Goal: Complete application form

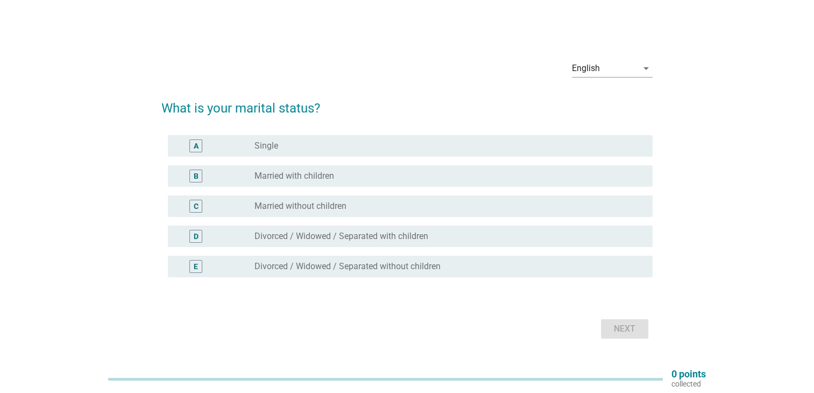
click at [323, 174] on label "Married with children" at bounding box center [294, 176] width 80 height 11
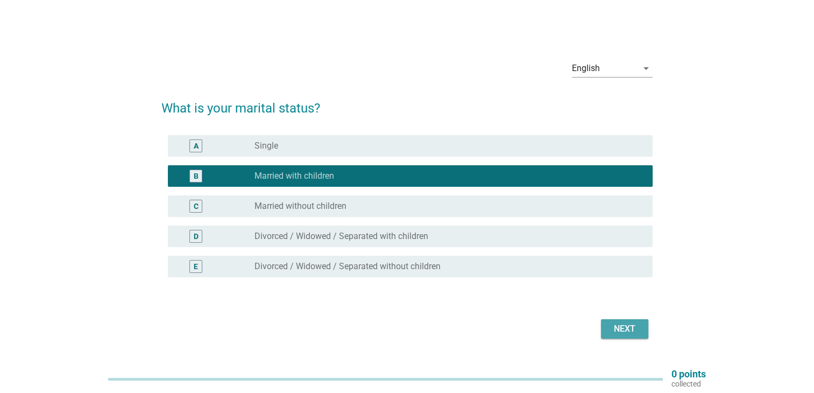
click at [612, 328] on div "Next" at bounding box center [625, 328] width 30 height 13
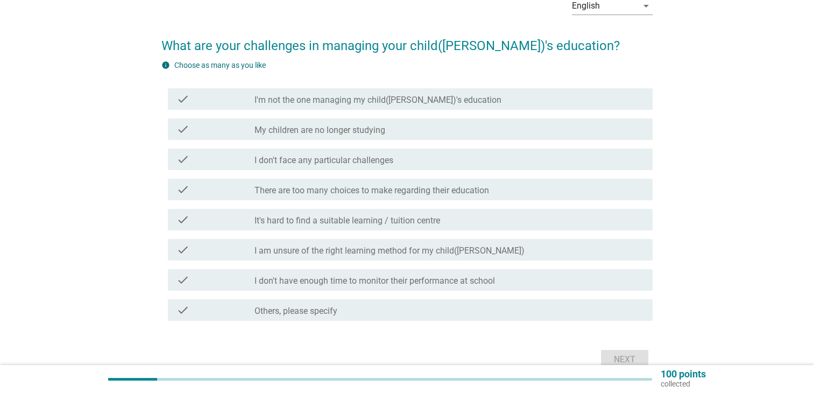
scroll to position [62, 0]
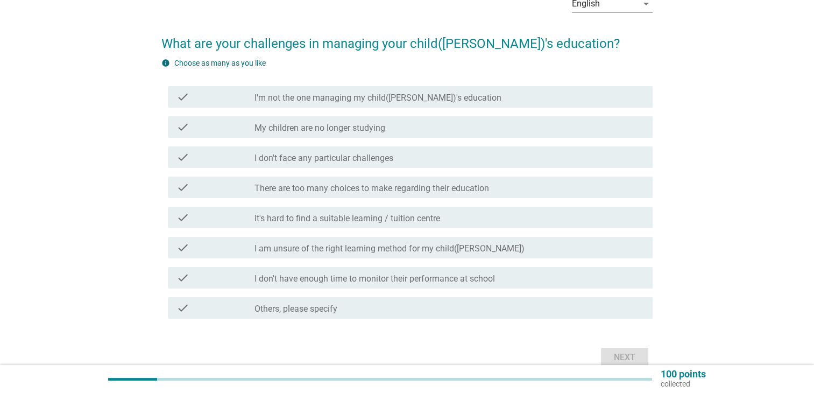
click at [565, 285] on div "check check_box_outline_blank I don't have enough time to monitor their perform…" at bounding box center [410, 278] width 485 height 22
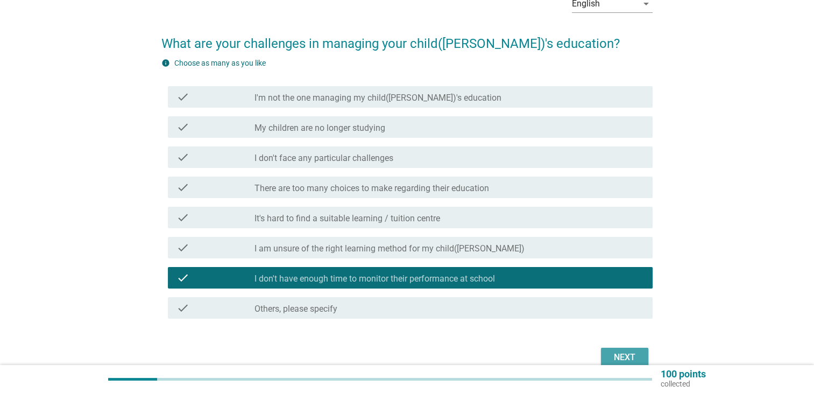
click at [628, 363] on div "Next" at bounding box center [625, 357] width 30 height 13
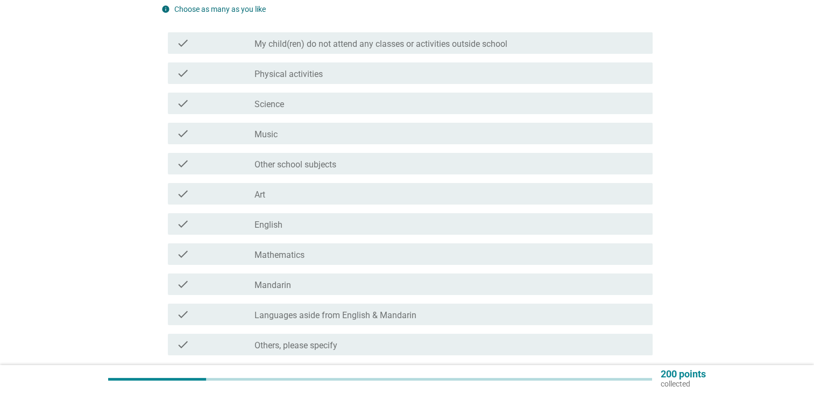
scroll to position [116, 0]
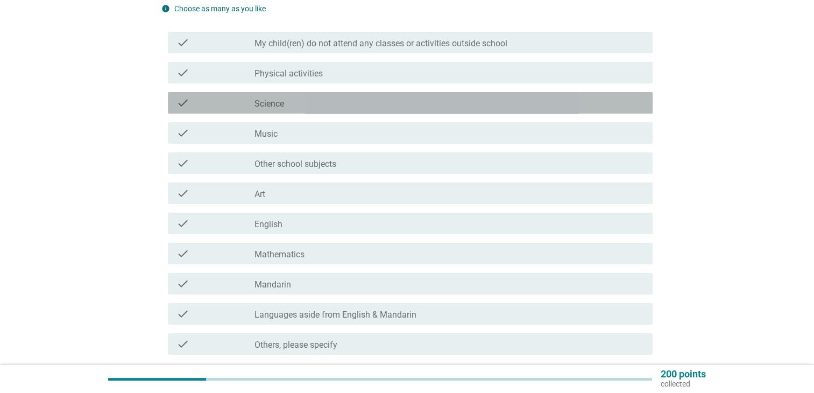
click at [594, 110] on div "check check_box_outline_blank Science" at bounding box center [410, 103] width 485 height 22
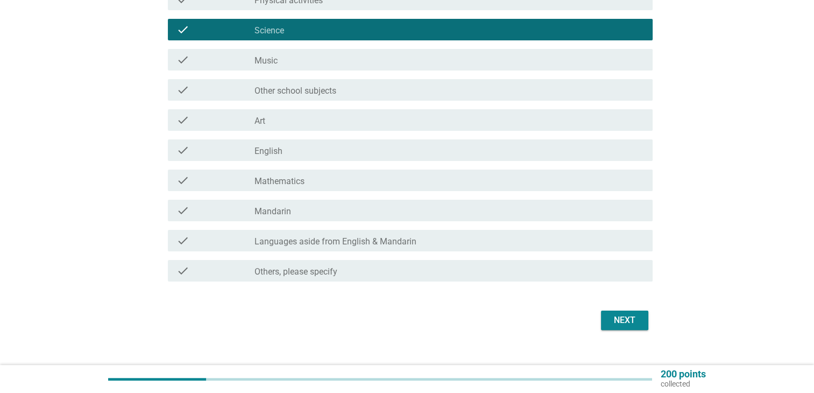
scroll to position [190, 0]
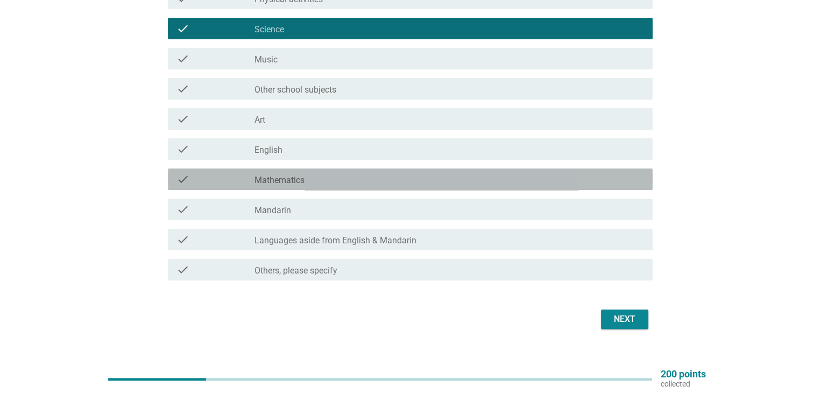
click at [559, 179] on div "check_box_outline_blank Mathematics" at bounding box center [449, 179] width 390 height 13
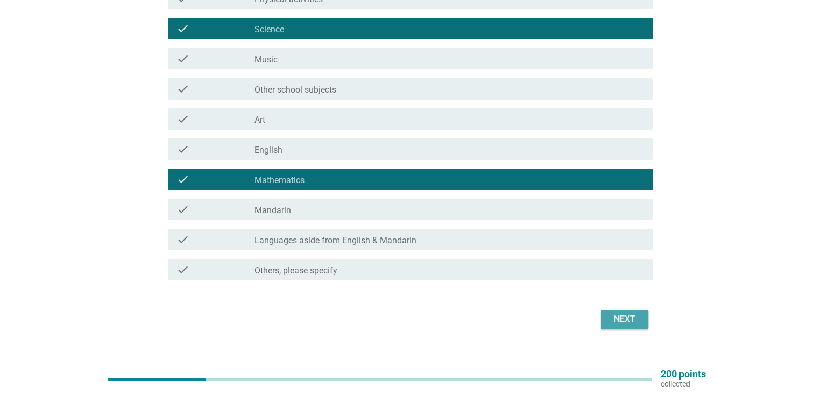
click at [616, 325] on button "Next" at bounding box center [624, 318] width 47 height 19
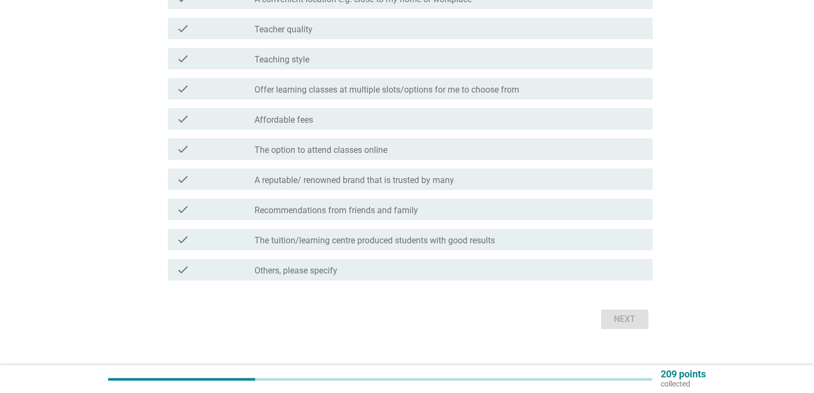
scroll to position [0, 0]
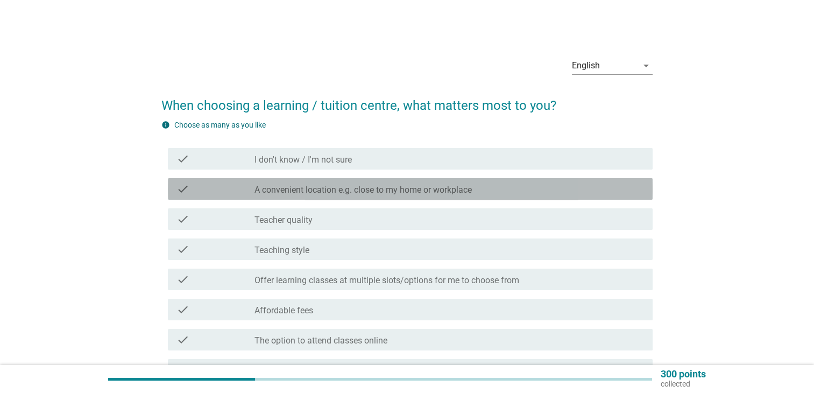
click at [360, 194] on label "A convenient location e.g. close to my home or workplace" at bounding box center [362, 190] width 217 height 11
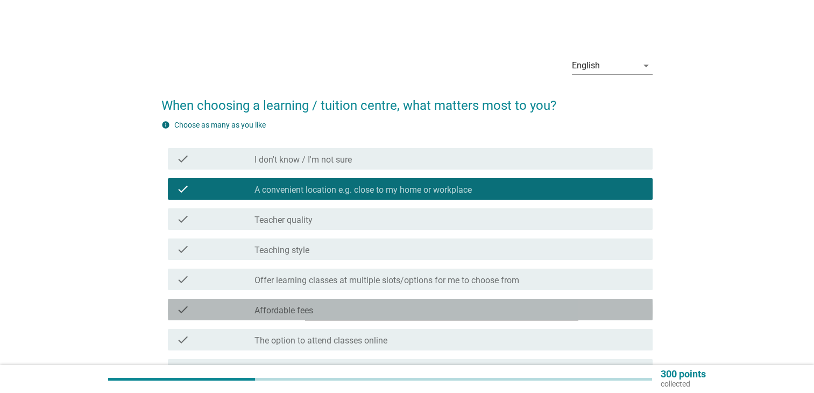
click at [370, 315] on div "check_box_outline_blank Affordable fees" at bounding box center [449, 309] width 390 height 13
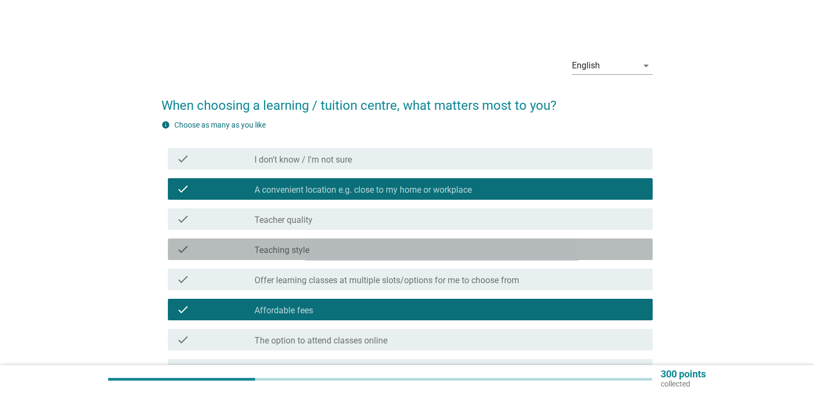
click at [443, 253] on div "check_box_outline_blank Teaching style" at bounding box center [449, 249] width 390 height 13
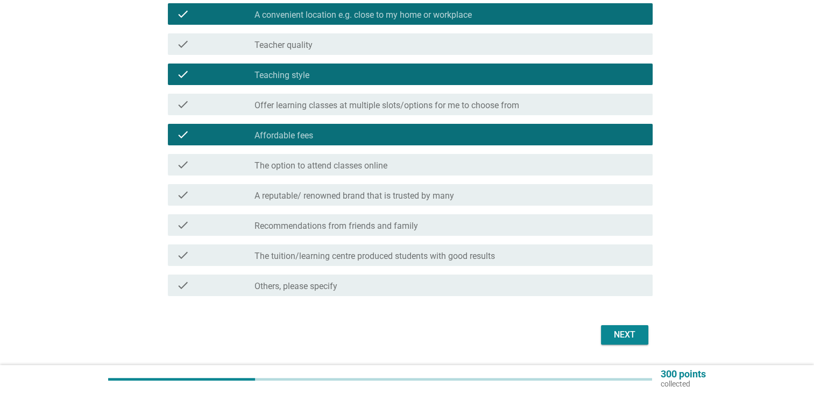
scroll to position [206, 0]
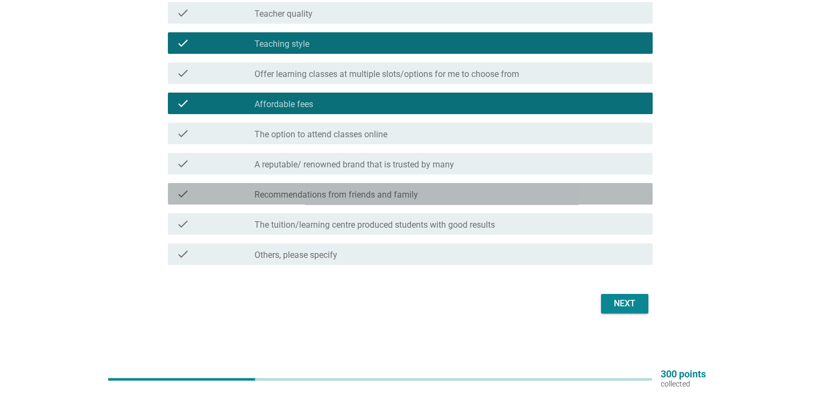
click at [476, 192] on div "check_box_outline_blank Recommendations from friends and family" at bounding box center [449, 193] width 390 height 13
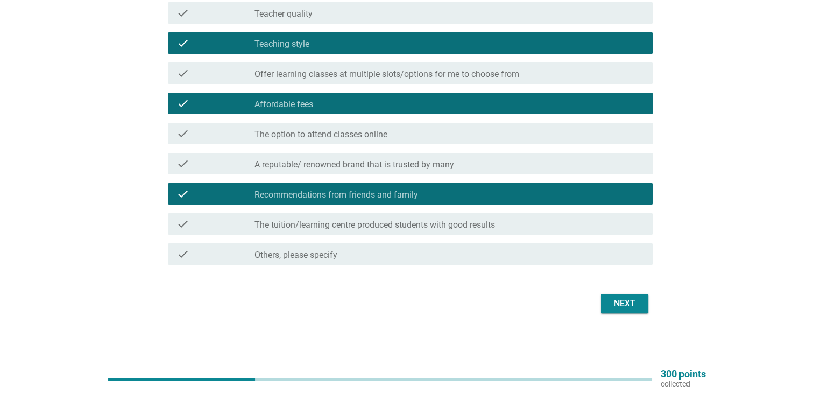
click at [489, 194] on div "check_box_outline_blank Recommendations from friends and family" at bounding box center [449, 193] width 390 height 13
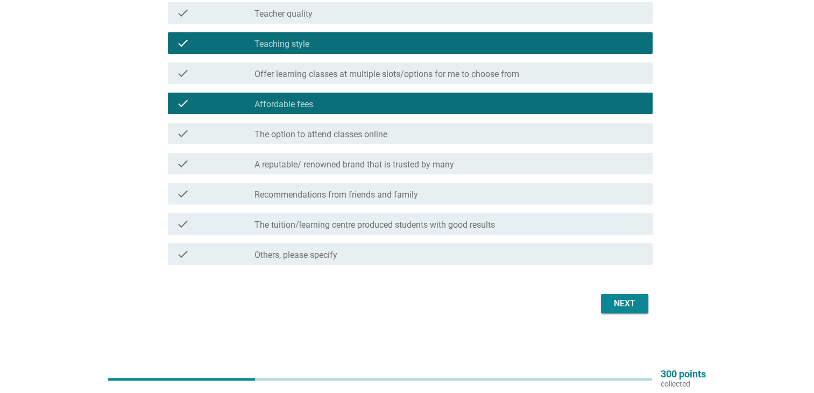
click at [491, 185] on div "check check_box_outline_blank Recommendations from friends and family" at bounding box center [410, 194] width 485 height 22
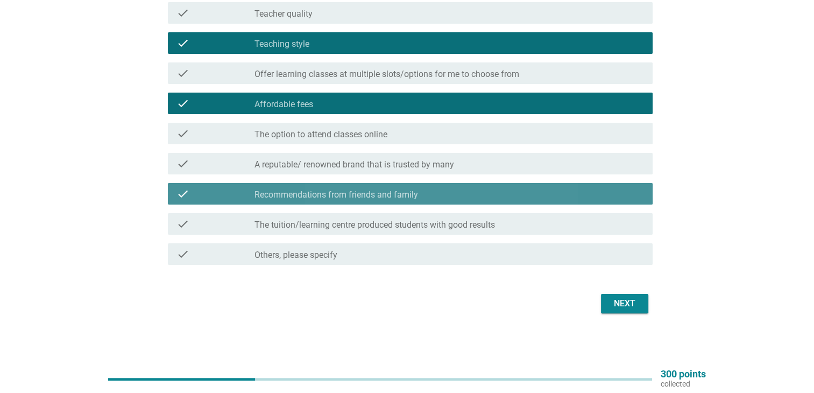
click at [475, 203] on div "check check_box_outline_blank Recommendations from friends and family" at bounding box center [410, 194] width 485 height 22
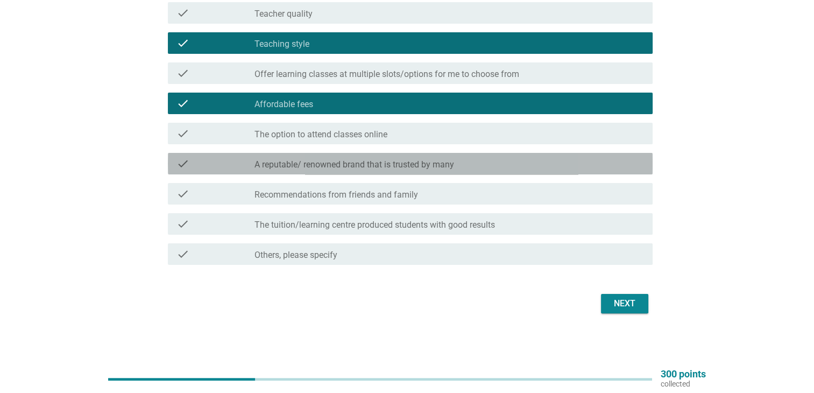
click at [473, 158] on div "check_box_outline_blank A reputable/ renowned brand that is trusted by many" at bounding box center [449, 163] width 390 height 13
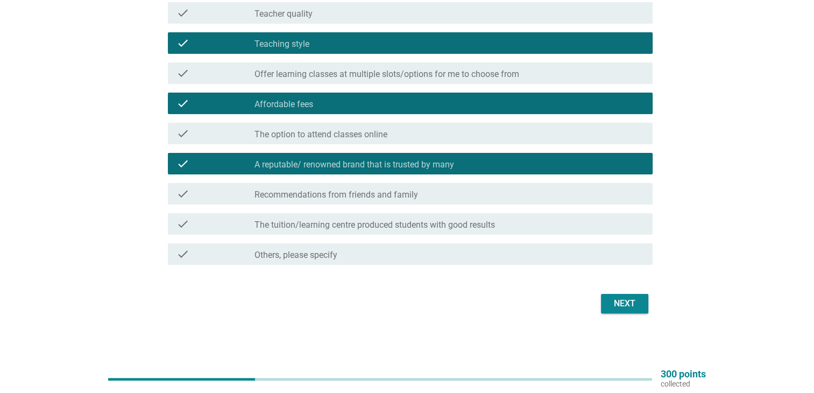
click at [617, 310] on button "Next" at bounding box center [624, 303] width 47 height 19
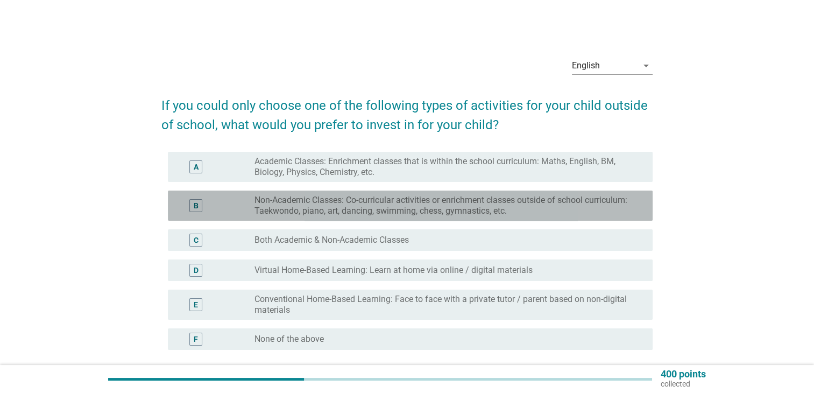
click at [435, 215] on label "Non-Academic Classes: Co-curricular activities or enrichment classes outside of…" at bounding box center [444, 206] width 381 height 22
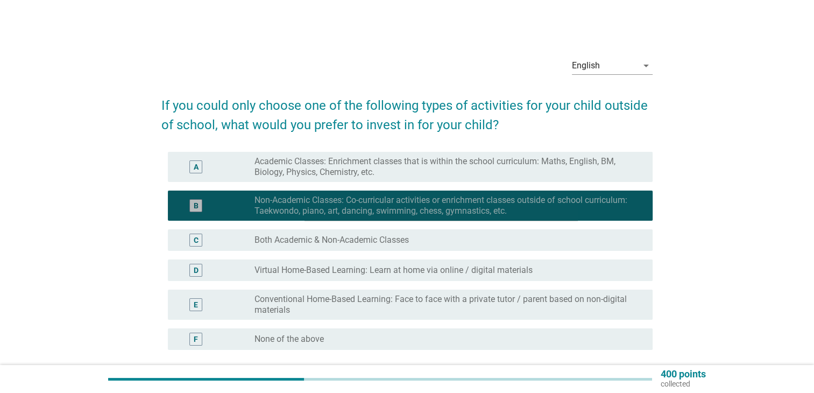
click at [401, 197] on label "Non-Academic Classes: Co-curricular activities or enrichment classes outside of…" at bounding box center [444, 206] width 381 height 22
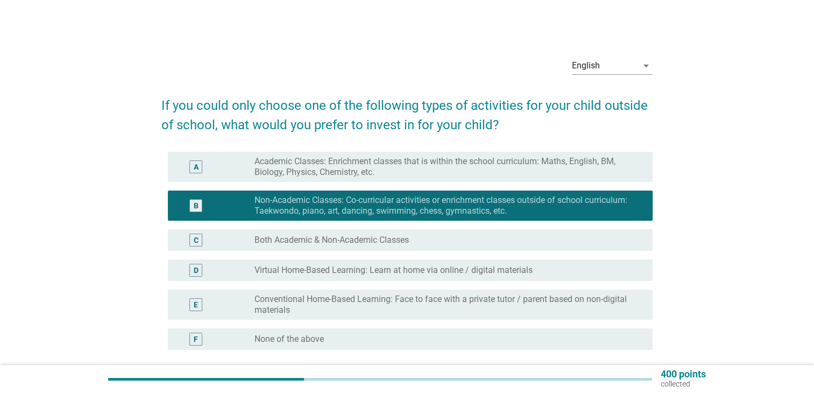
click at [402, 231] on div "C radio_button_unchecked Both Academic & Non-Academic Classes" at bounding box center [410, 240] width 485 height 22
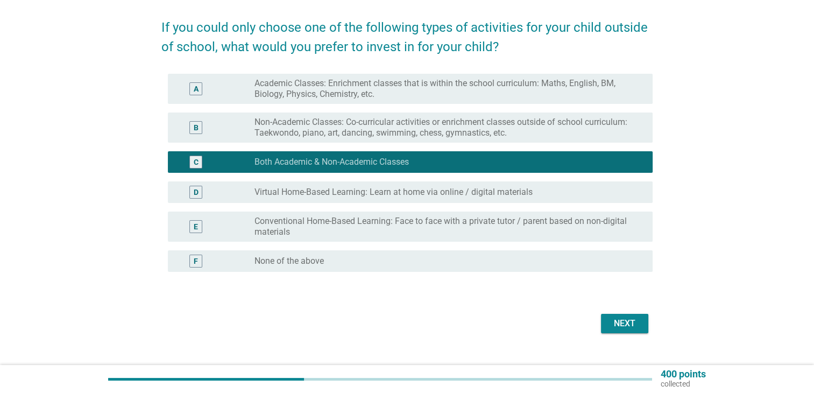
scroll to position [98, 0]
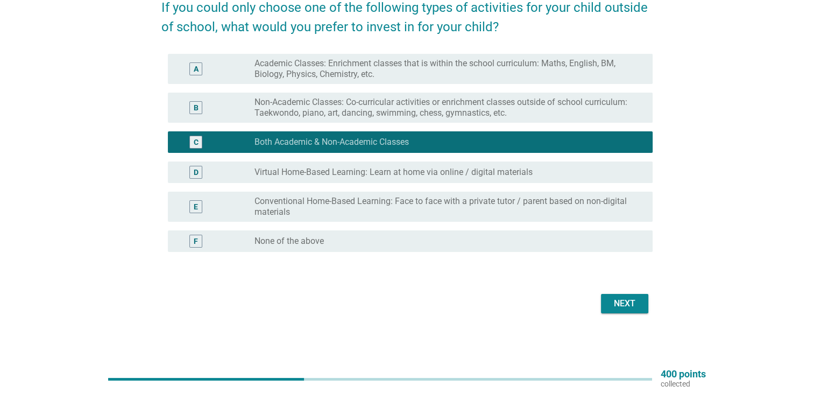
click at [618, 300] on div "Next" at bounding box center [625, 303] width 30 height 13
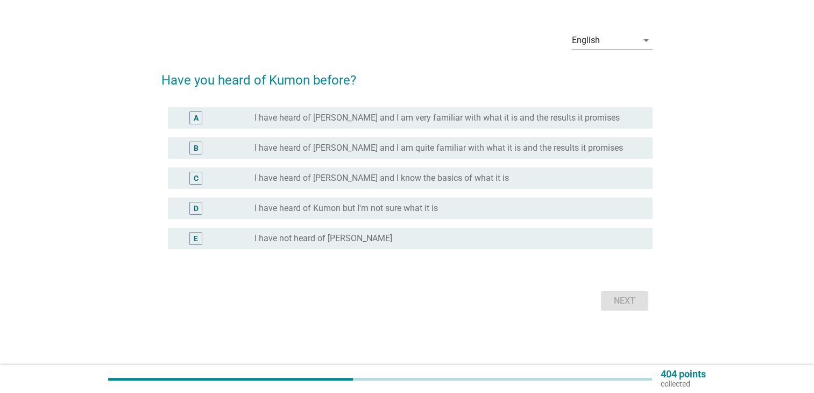
scroll to position [0, 0]
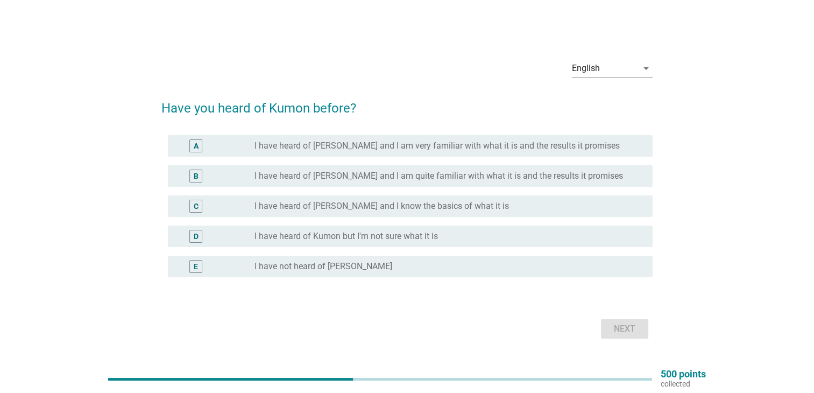
click at [583, 214] on div "C radio_button_unchecked I have heard of [PERSON_NAME] and I know the basics of…" at bounding box center [410, 206] width 485 height 22
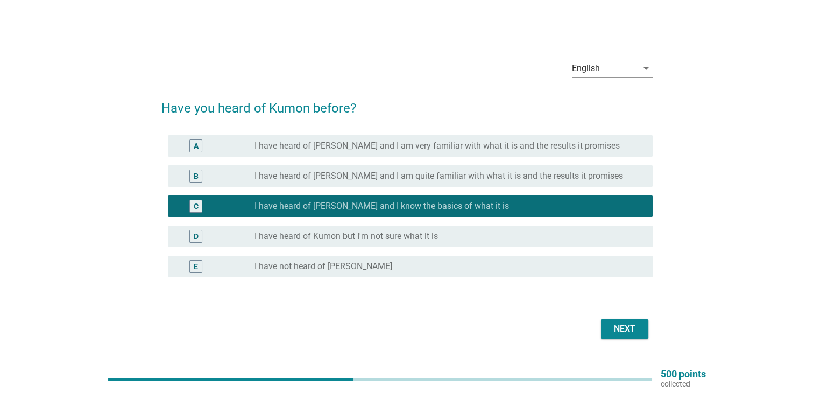
click at [632, 319] on button "Next" at bounding box center [624, 328] width 47 height 19
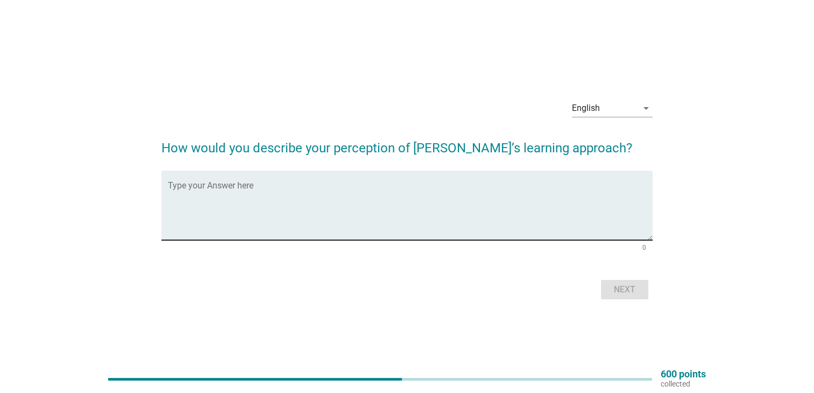
click at [202, 188] on textarea "Type your Answer here" at bounding box center [410, 211] width 485 height 56
type textarea "no comments"
click at [624, 295] on button "Next" at bounding box center [624, 289] width 47 height 19
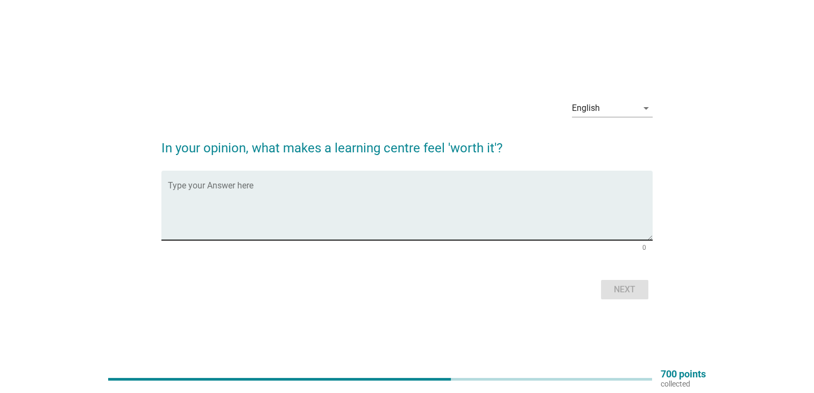
click at [525, 206] on textarea "Type your Answer here" at bounding box center [410, 211] width 485 height 56
type textarea "the children able to apply what they learn"
click at [633, 295] on button "Next" at bounding box center [624, 289] width 47 height 19
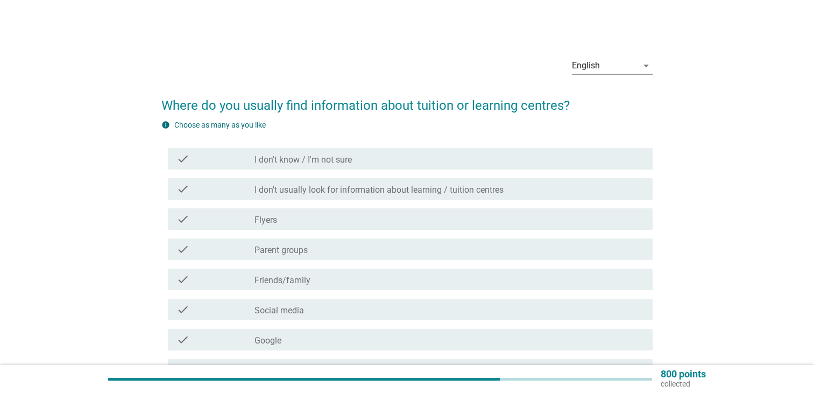
click at [304, 248] on label "Parent groups" at bounding box center [280, 250] width 53 height 11
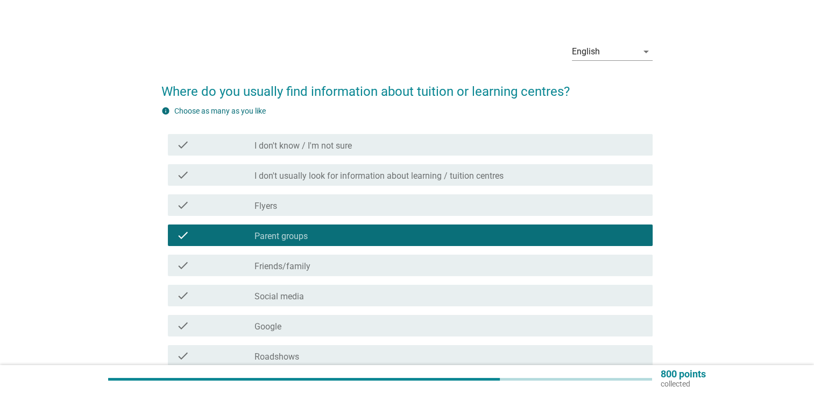
scroll to position [17, 0]
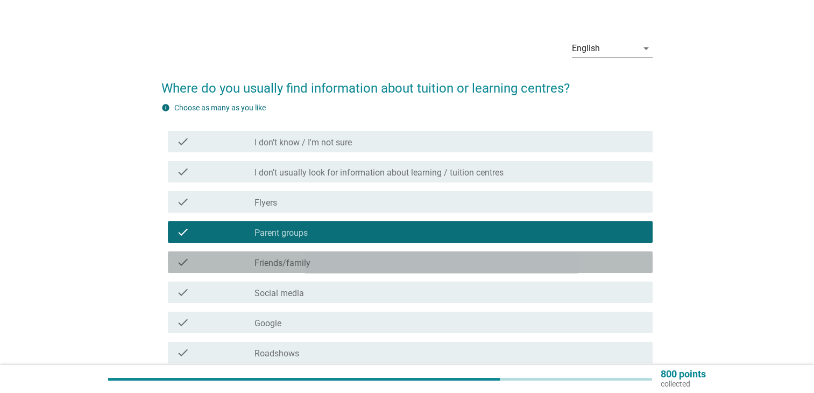
click at [306, 263] on label "Friends/family" at bounding box center [282, 263] width 56 height 11
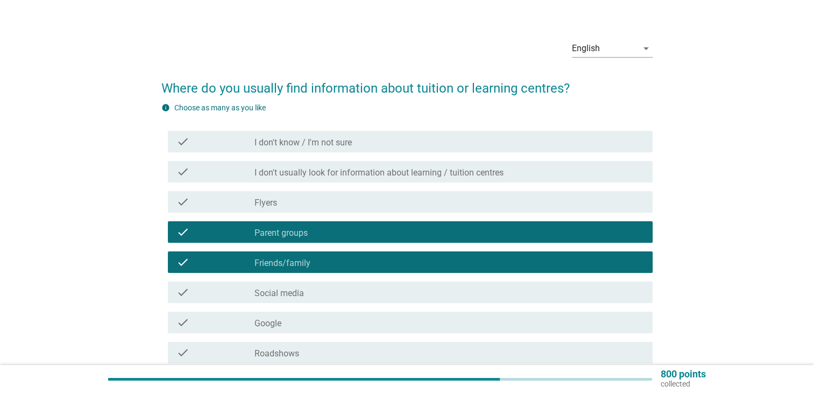
click at [326, 316] on div "check_box_outline_blank Google" at bounding box center [449, 322] width 390 height 13
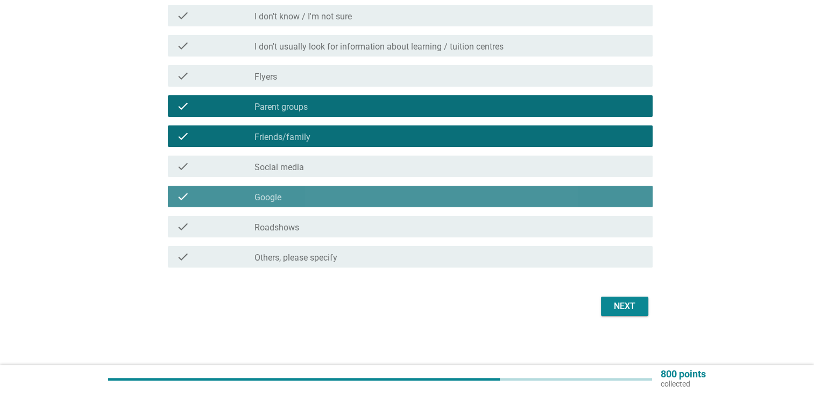
scroll to position [146, 0]
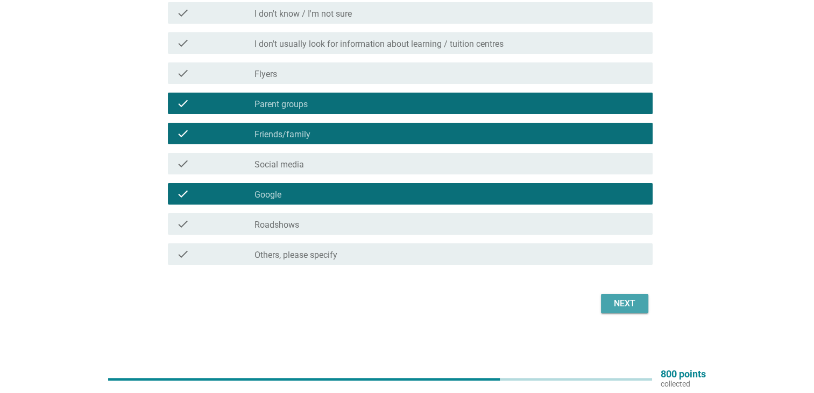
click at [619, 310] on button "Next" at bounding box center [624, 303] width 47 height 19
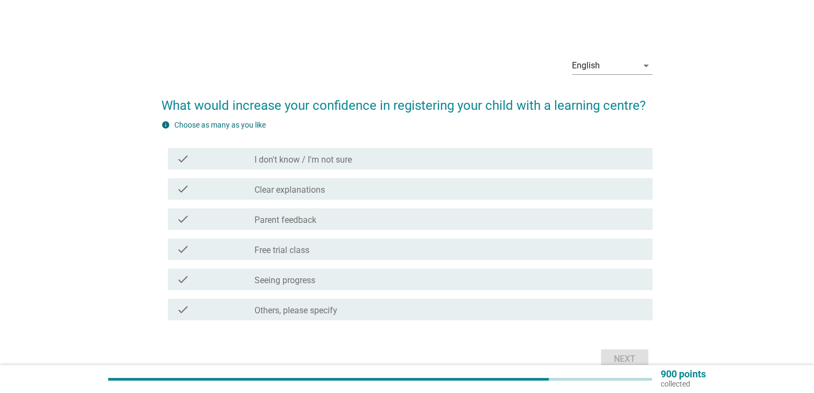
click at [278, 215] on label "Parent feedback" at bounding box center [285, 220] width 62 height 11
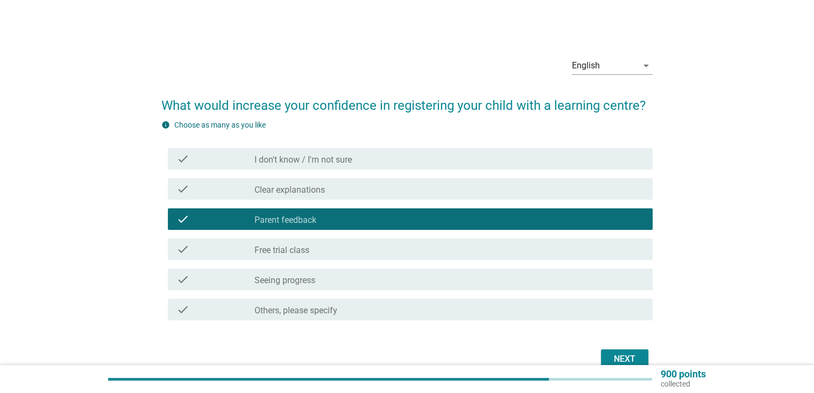
click at [295, 253] on label "Free trial class" at bounding box center [281, 250] width 55 height 11
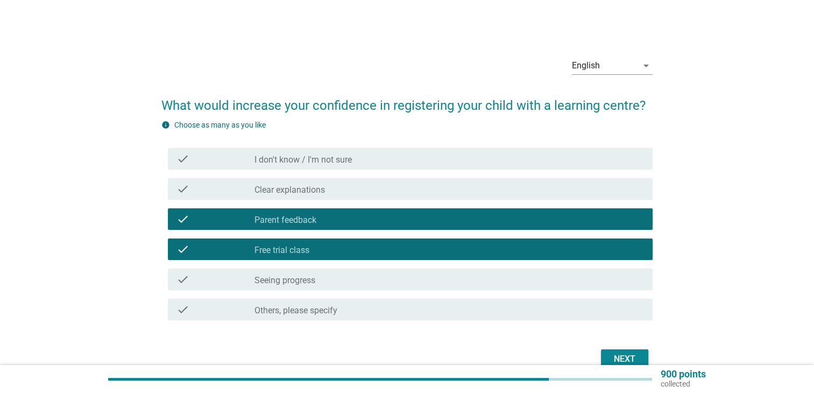
click at [312, 280] on label "Seeing progress" at bounding box center [284, 280] width 61 height 11
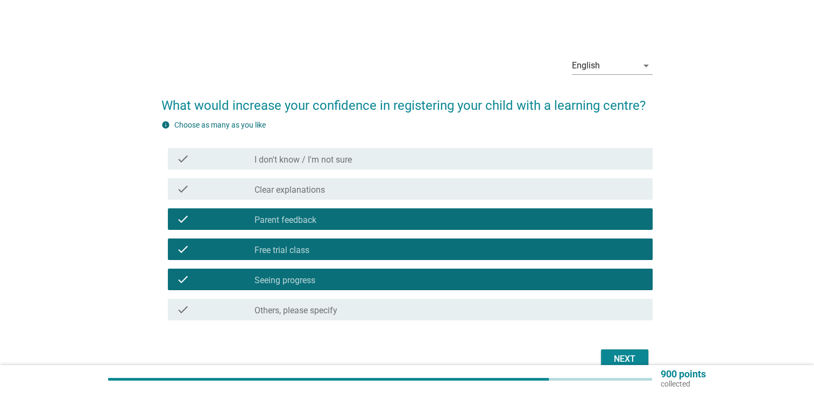
click at [611, 353] on div "Next" at bounding box center [625, 358] width 30 height 13
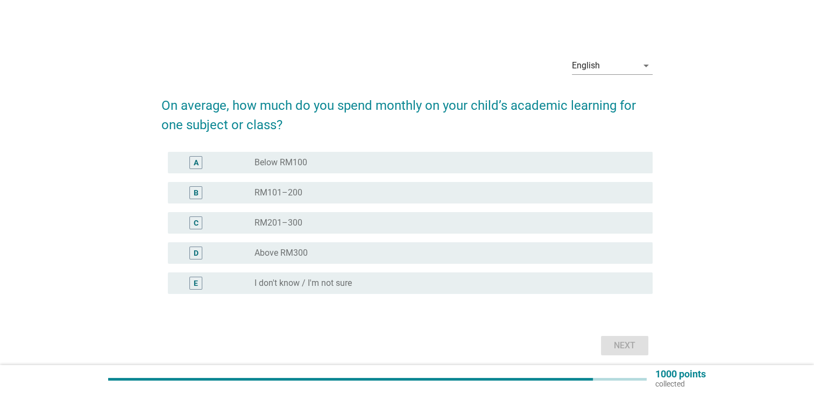
click at [242, 198] on div "B" at bounding box center [215, 192] width 78 height 13
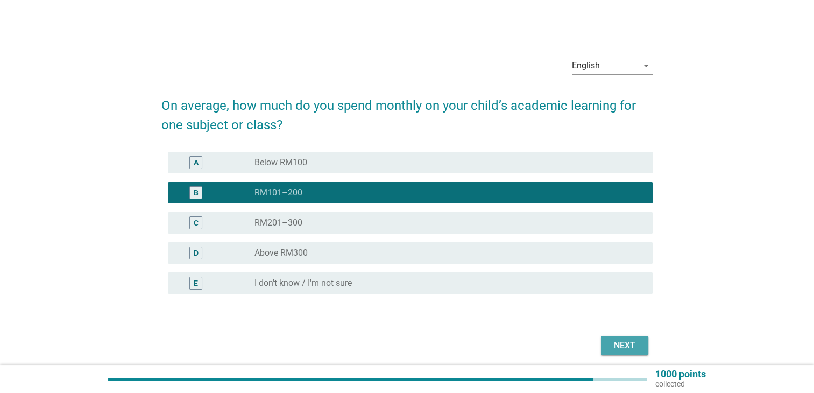
click at [624, 351] on div "Next" at bounding box center [625, 345] width 30 height 13
